Goal: Task Accomplishment & Management: Manage account settings

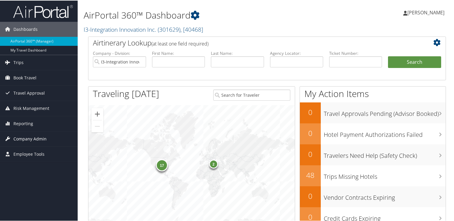
click at [29, 135] on span "Company Admin" at bounding box center [29, 138] width 33 height 15
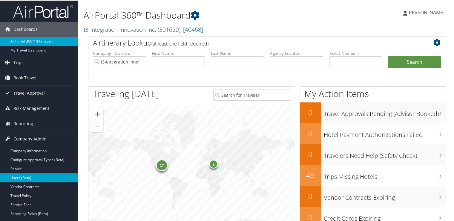
click at [25, 176] on link "Users (Beta)" at bounding box center [39, 177] width 78 height 9
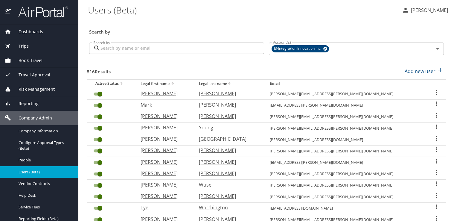
click at [147, 47] on input "Search by" at bounding box center [182, 47] width 164 height 11
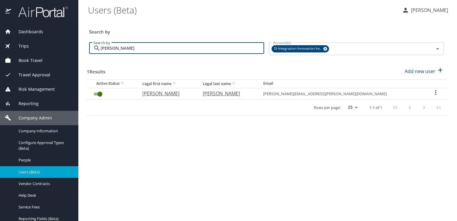
type input "frede"
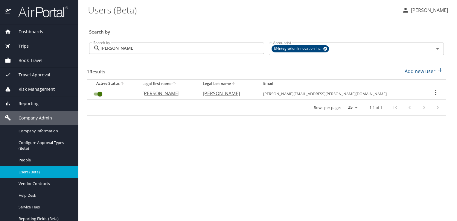
click at [432, 93] on icon "User Search Table" at bounding box center [435, 92] width 7 height 7
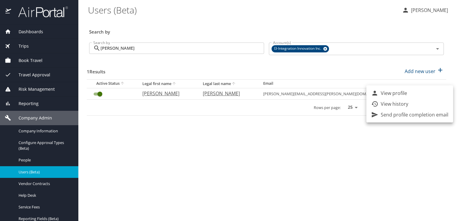
click at [398, 95] on p "View profile" at bounding box center [394, 92] width 26 height 7
select select "US"
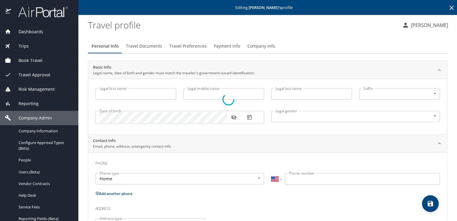
type input "Steven"
type input "Jon"
type input "Frederiksen"
type input "Male"
select select "US"
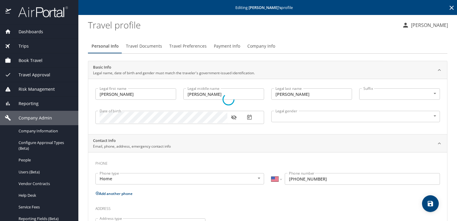
select select "US"
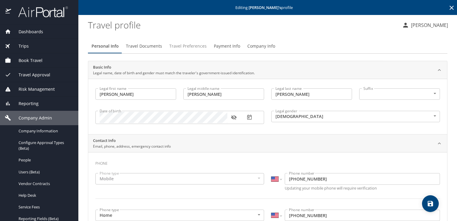
click at [181, 46] on span "Travel Preferences" at bounding box center [187, 45] width 37 height 7
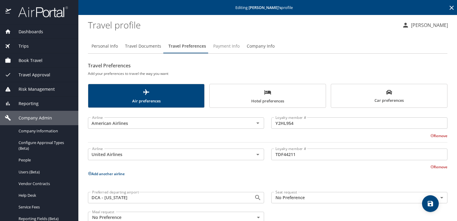
click at [224, 45] on span "Payment Info" at bounding box center [226, 45] width 26 height 7
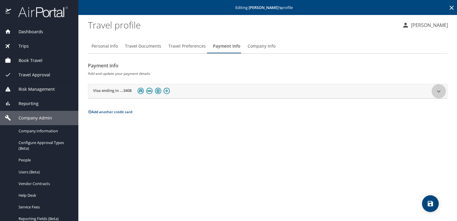
click at [439, 90] on icon at bounding box center [438, 91] width 7 height 7
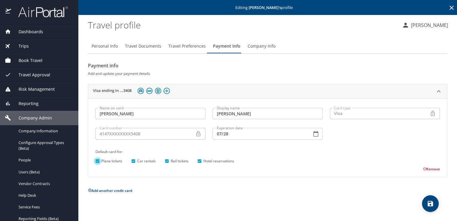
click at [96, 161] on input "Plane tickets" at bounding box center [98, 161] width 8 height 8
checkbox input "false"
click at [169, 161] on input "Rail tickets" at bounding box center [167, 161] width 8 height 8
checkbox input "false"
click at [428, 205] on icon "save" at bounding box center [430, 203] width 5 height 5
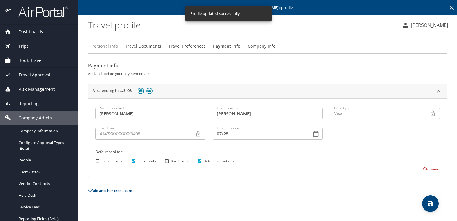
click at [112, 45] on span "Personal Info" at bounding box center [104, 45] width 26 height 7
select select "US"
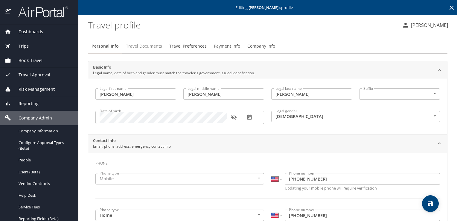
click at [156, 47] on span "Travel Documents" at bounding box center [144, 45] width 36 height 7
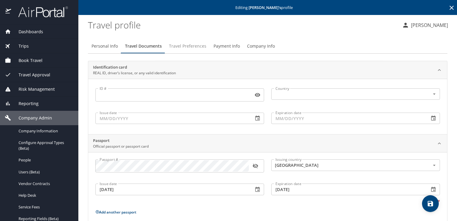
click at [186, 47] on span "Travel Preferences" at bounding box center [187, 45] width 37 height 7
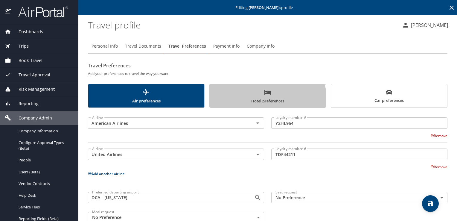
click at [255, 101] on span "Hotel preferences" at bounding box center [267, 96] width 109 height 16
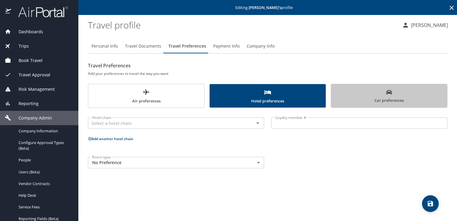
click at [385, 97] on span "Car preferences" at bounding box center [389, 96] width 109 height 15
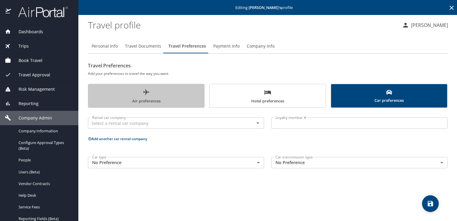
click at [152, 96] on span "Air preferences" at bounding box center [146, 96] width 109 height 16
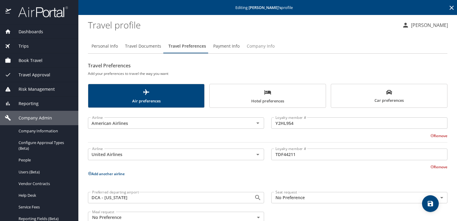
click at [255, 46] on span "Company Info" at bounding box center [261, 45] width 28 height 7
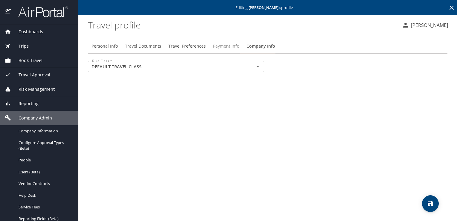
click at [223, 44] on span "Payment Info" at bounding box center [226, 45] width 26 height 7
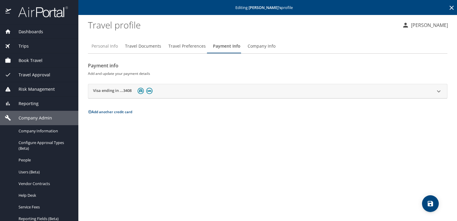
click at [112, 43] on span "Personal Info" at bounding box center [104, 45] width 26 height 7
select select "US"
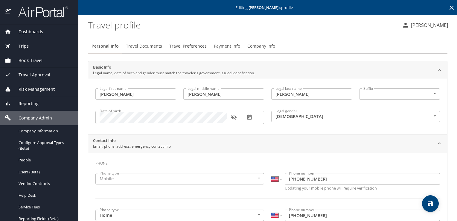
click at [449, 7] on icon at bounding box center [451, 8] width 4 height 4
